Goal: Task Accomplishment & Management: Use online tool/utility

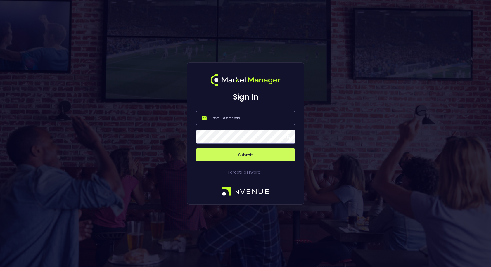
click at [259, 123] on input "email" at bounding box center [245, 118] width 99 height 14
type input "[EMAIL_ADDRESS][DOMAIN_NAME]"
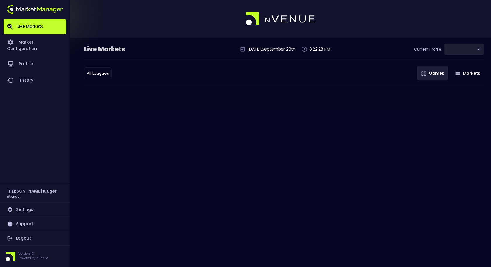
type input "0d810fa5-e353-4d9c-b11d-31f095cae871"
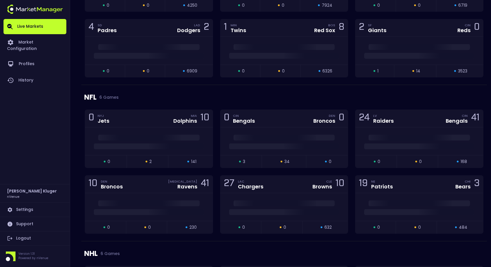
scroll to position [550, 0]
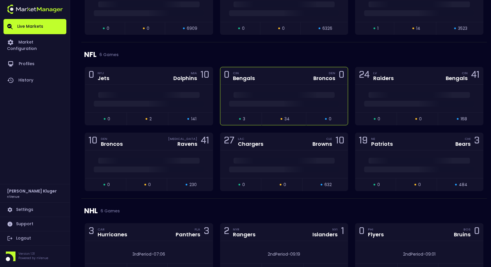
click at [294, 104] on div at bounding box center [284, 99] width 128 height 28
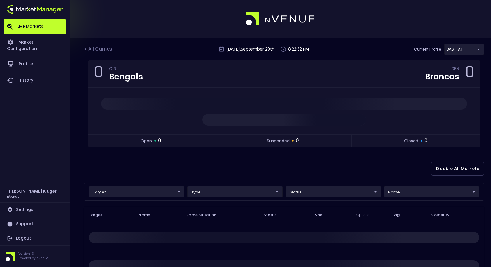
click at [142, 188] on body "Live Markets Market Configuration Profiles History [PERSON_NAME] nVenue Setting…" at bounding box center [245, 183] width 491 height 367
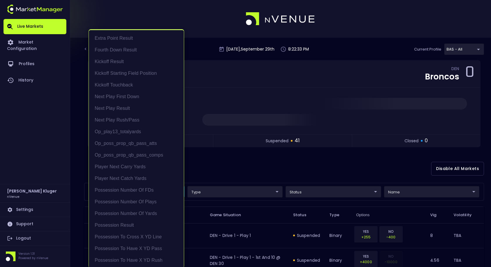
click at [243, 167] on div at bounding box center [245, 133] width 491 height 267
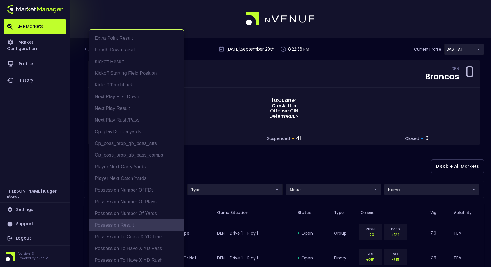
click at [151, 229] on li "Possession Result" at bounding box center [136, 225] width 95 height 12
type input "Possession Result"
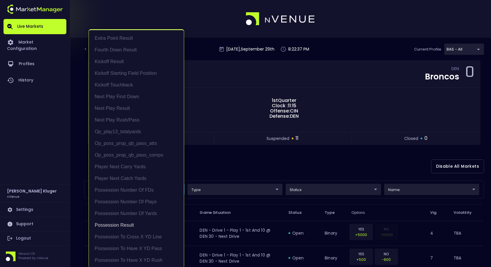
click at [280, 165] on div at bounding box center [245, 133] width 491 height 267
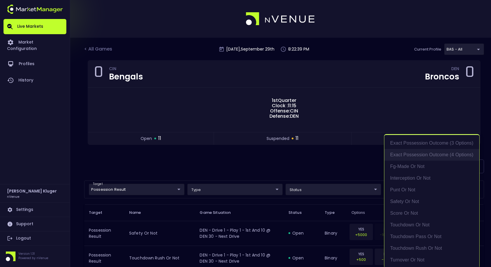
click at [419, 158] on li "exact possession outcome (4 options)" at bounding box center [431, 155] width 95 height 12
type input "exact possession outcome (4 options)"
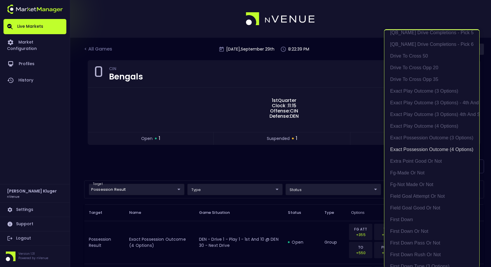
click at [334, 165] on div at bounding box center [245, 133] width 491 height 267
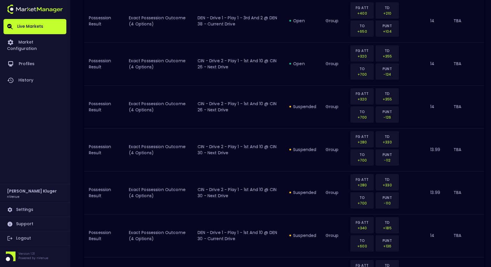
scroll to position [0, 0]
